Goal: Task Accomplishment & Management: Use online tool/utility

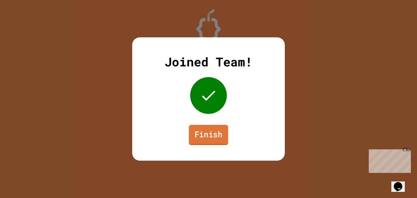
click at [207, 135] on link "Finish" at bounding box center [208, 135] width 39 height 20
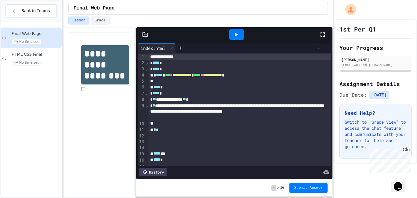
click at [240, 37] on div at bounding box center [236, 34] width 15 height 10
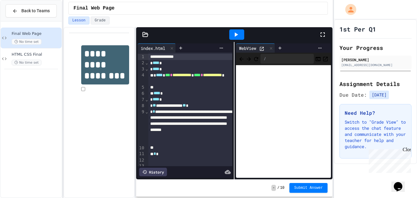
click at [166, 141] on div "**********" at bounding box center [190, 126] width 85 height 36
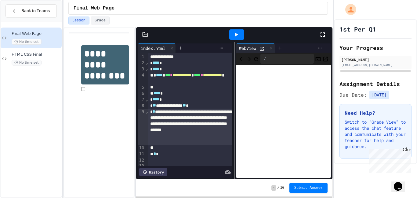
click at [406, 151] on div "Close" at bounding box center [407, 151] width 8 height 8
